Goal: Task Accomplishment & Management: Manage account settings

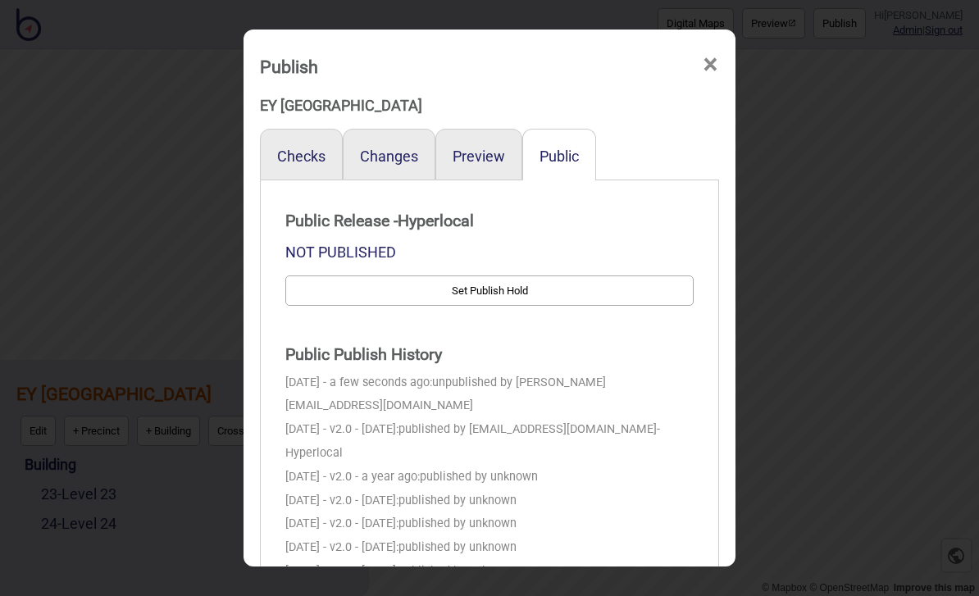
click at [717, 39] on span "×" at bounding box center [710, 65] width 17 height 54
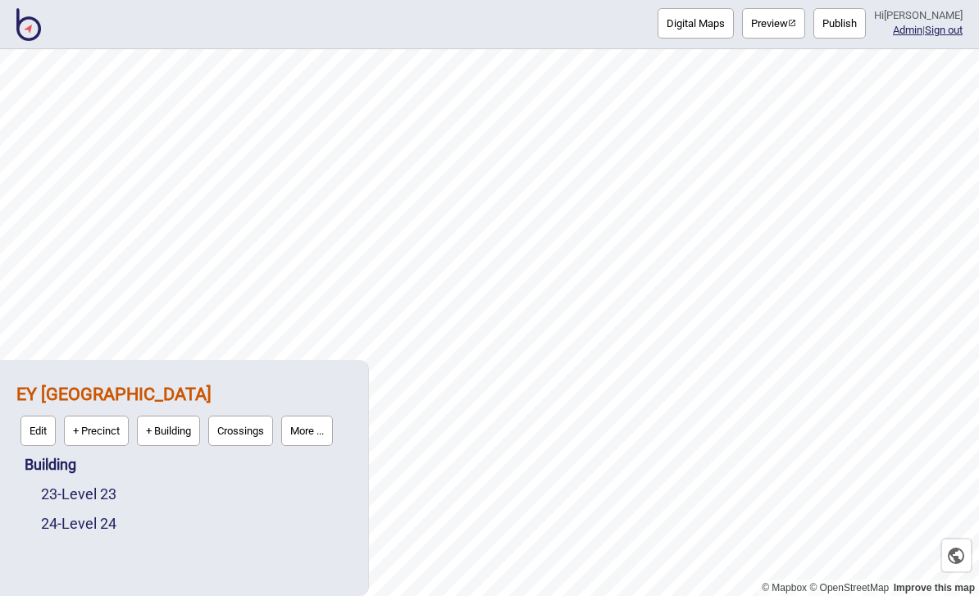
click at [30, 31] on img at bounding box center [28, 24] width 25 height 33
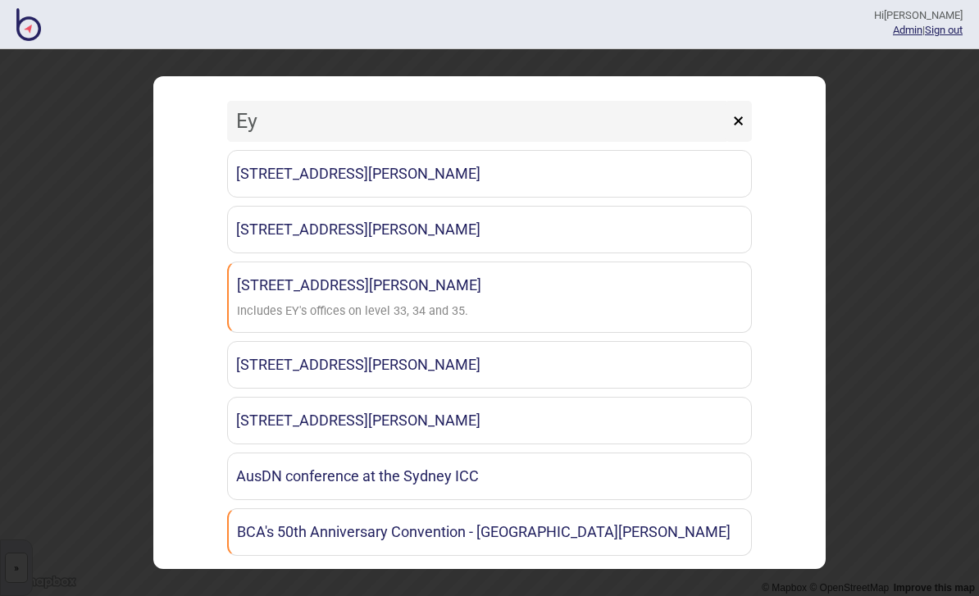
type input "E"
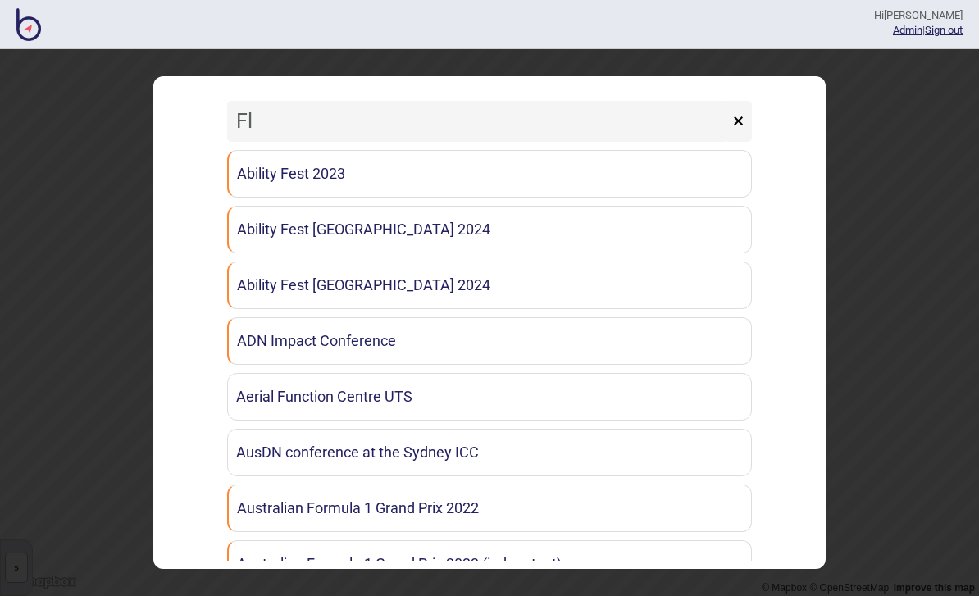
type input "Flo"
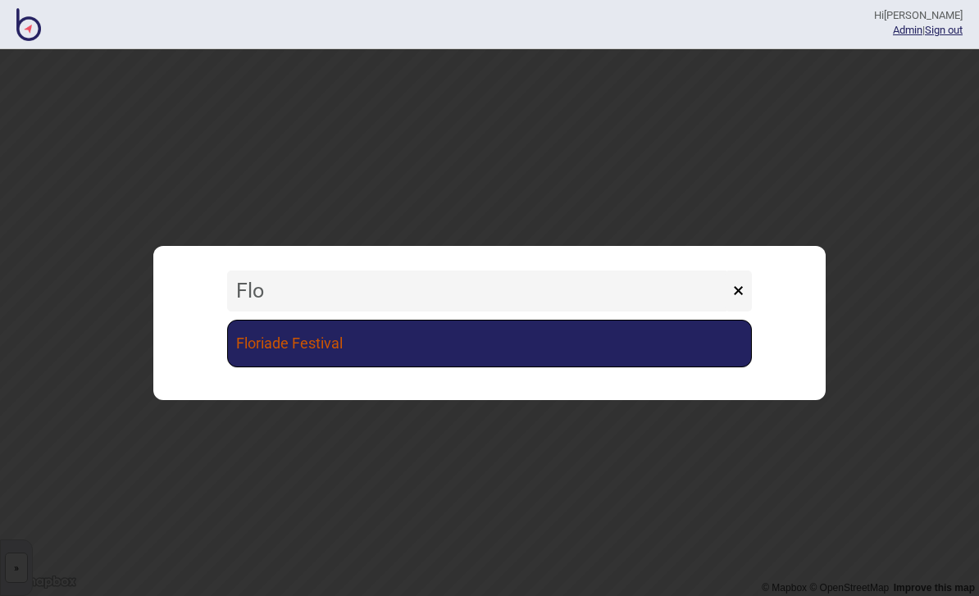
click at [563, 333] on link "Floriade Festival" at bounding box center [489, 344] width 525 height 48
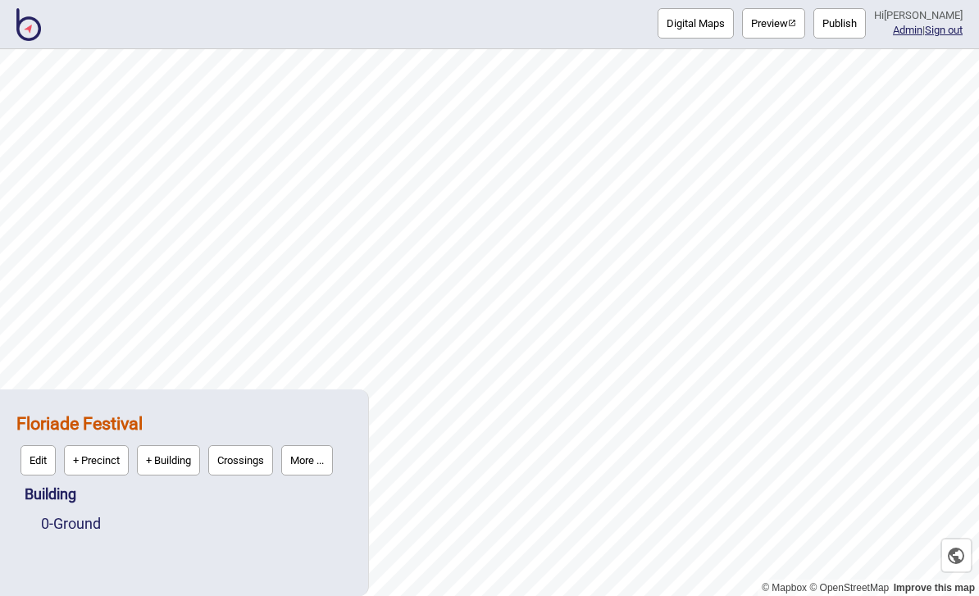
click at [796, 24] on img "button" at bounding box center [792, 23] width 8 height 8
click at [854, 19] on button "Publish" at bounding box center [839, 23] width 52 height 30
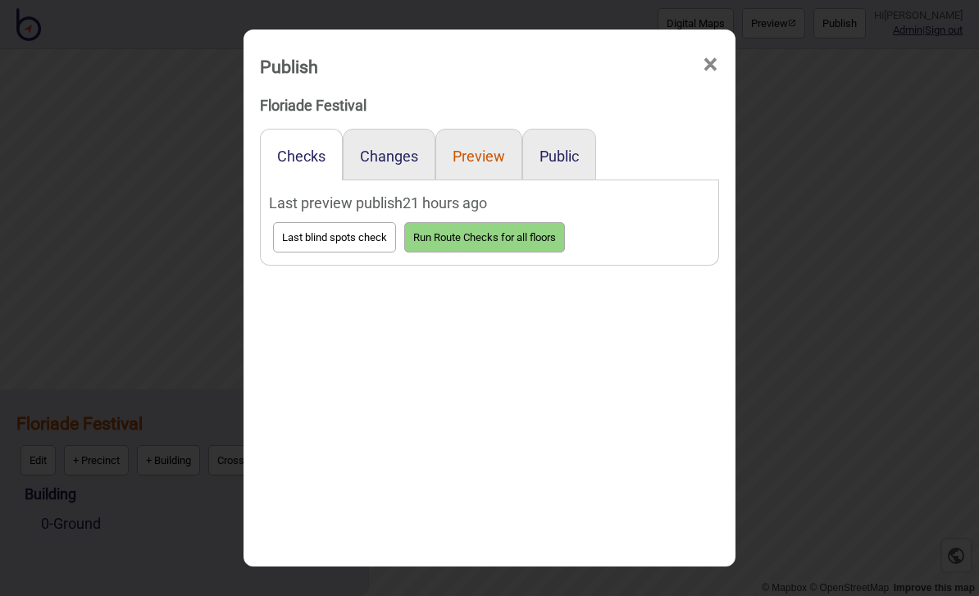
click at [496, 148] on button "Preview" at bounding box center [479, 156] width 52 height 17
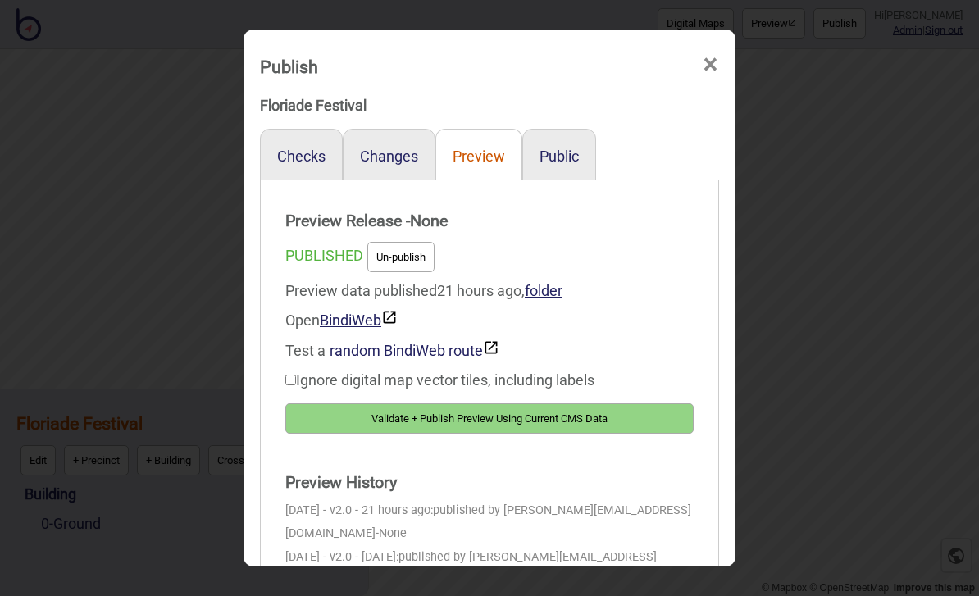
click at [635, 403] on button "Validate + Publish Preview Using Current CMS Data" at bounding box center [489, 418] width 408 height 30
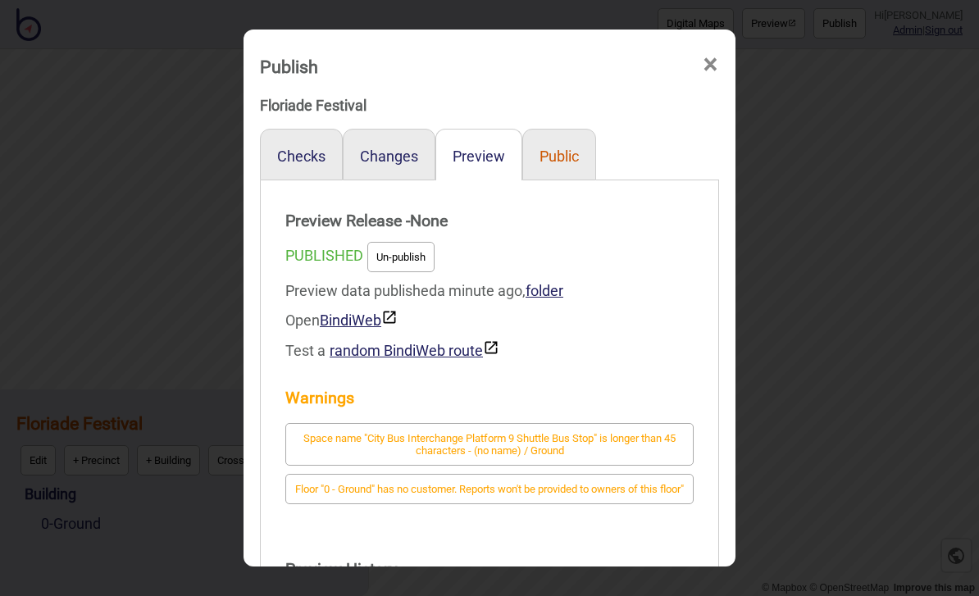
click at [566, 148] on button "Public" at bounding box center [558, 156] width 39 height 17
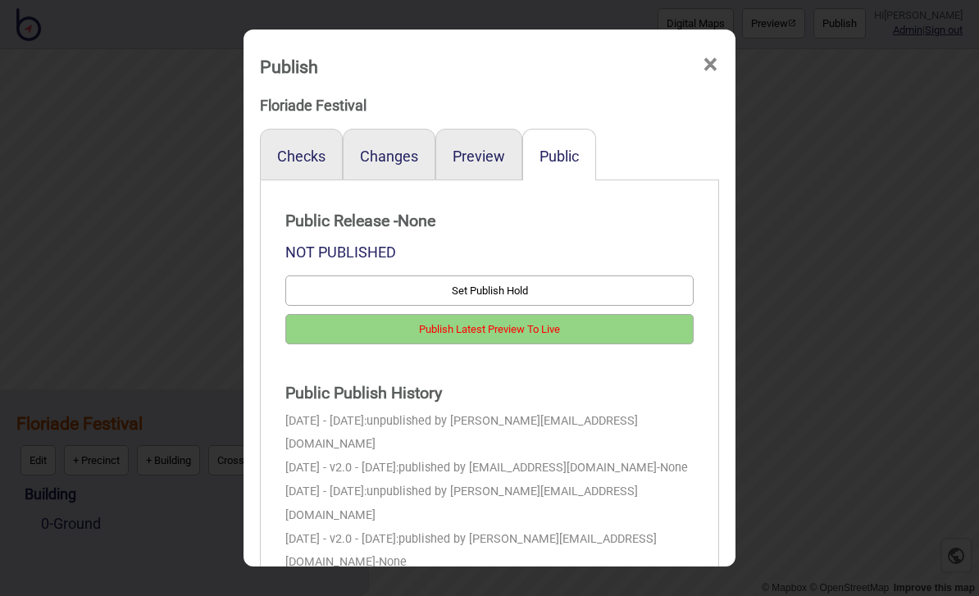
click at [586, 317] on button "Publish Latest Preview To Live" at bounding box center [489, 329] width 408 height 30
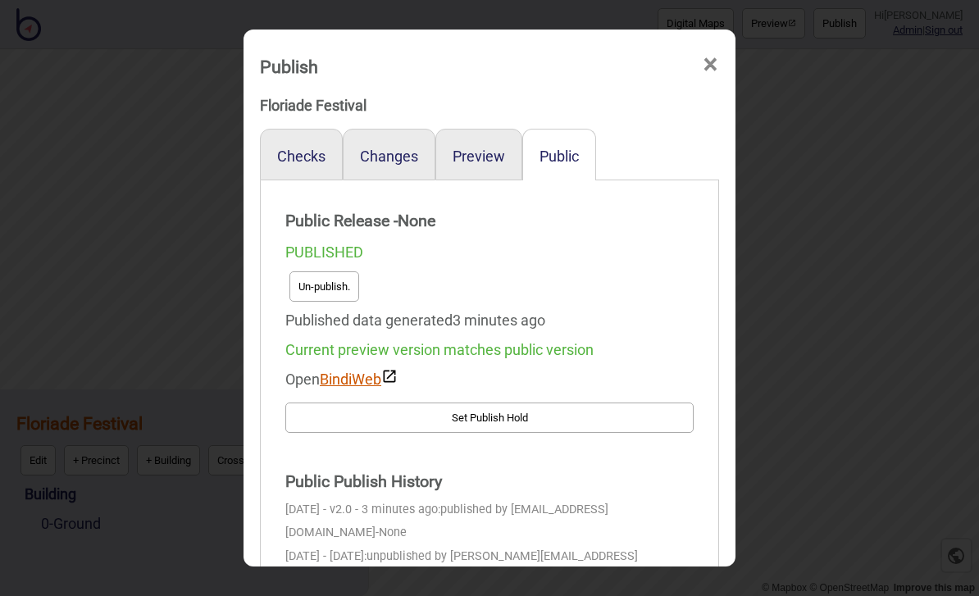
click at [348, 371] on link "BindiWeb" at bounding box center [359, 379] width 78 height 17
click at [334, 271] on button "Un-publish." at bounding box center [324, 286] width 70 height 30
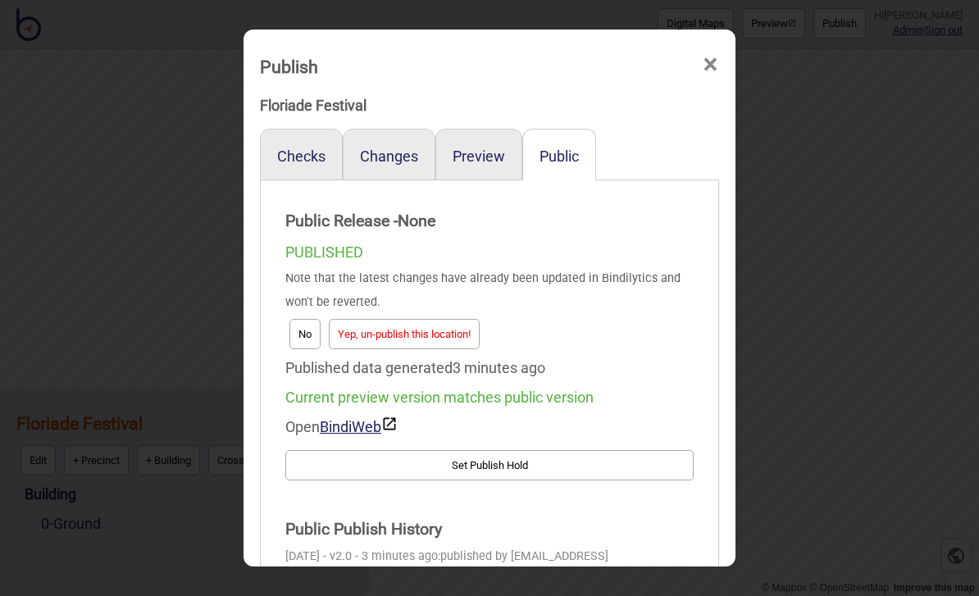
click at [469, 319] on button "Yep, un-publish this location!" at bounding box center [404, 334] width 151 height 30
